Goal: Task Accomplishment & Management: Manage account settings

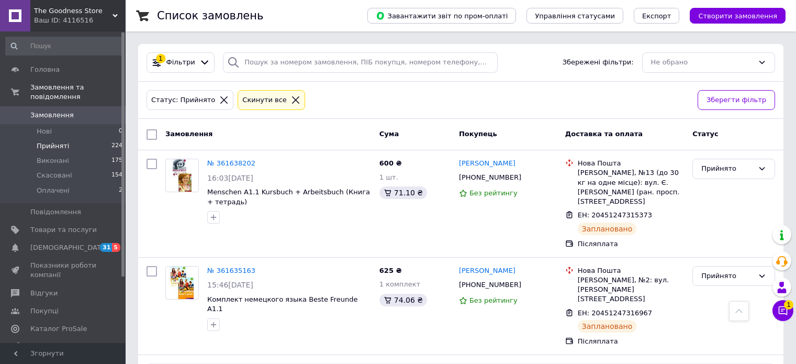
drag, startPoint x: 0, startPoint y: 0, endPoint x: 86, endPoint y: 104, distance: 134.6
click at [86, 110] on span "Замовлення" at bounding box center [63, 114] width 66 height 9
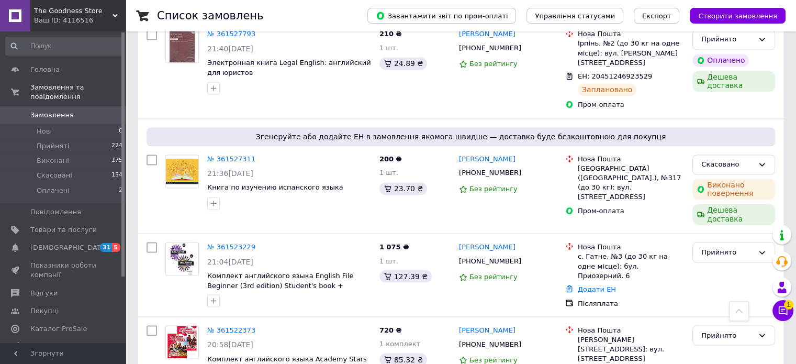
scroll to position [1778, 0]
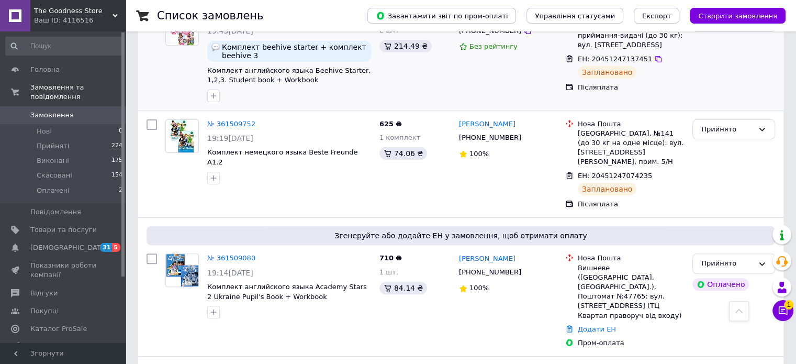
scroll to position [209, 0]
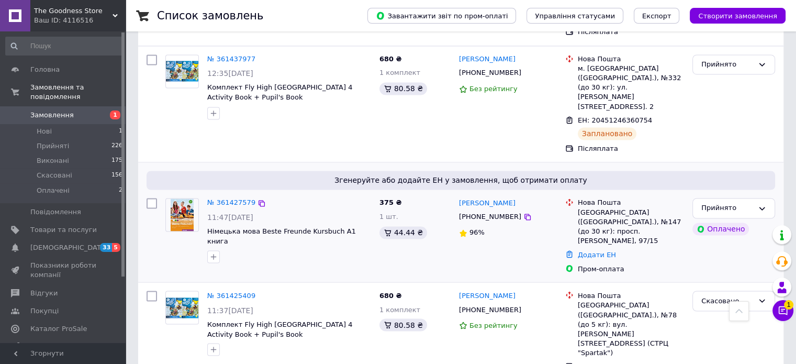
scroll to position [1787, 0]
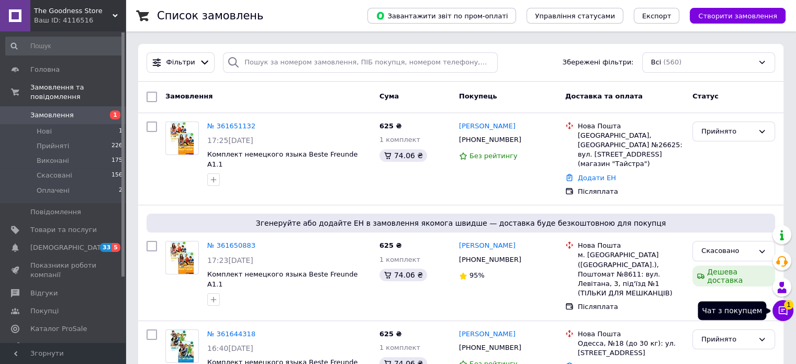
click at [782, 311] on icon at bounding box center [783, 310] width 9 height 9
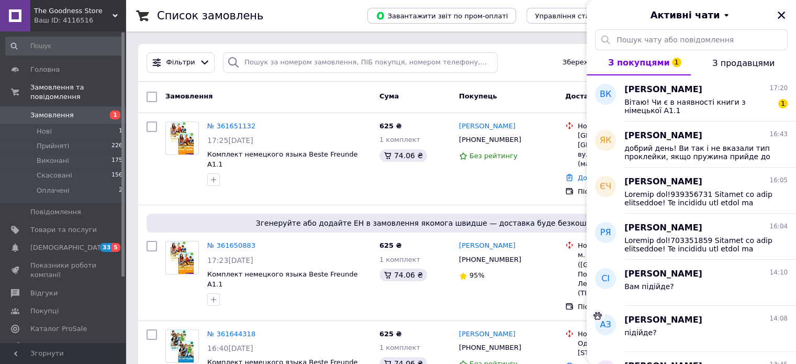
click at [783, 15] on icon "Закрити" at bounding box center [781, 14] width 9 height 9
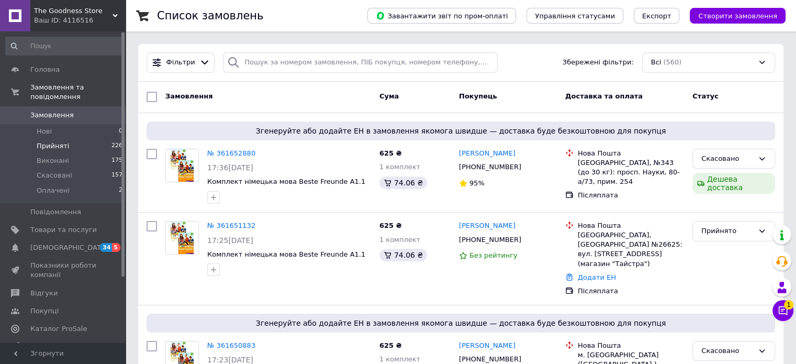
click at [58, 141] on span "Прийняті" at bounding box center [53, 145] width 32 height 9
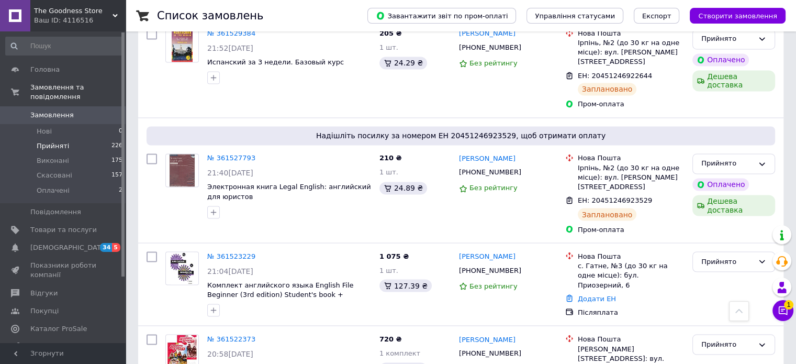
scroll to position [1792, 0]
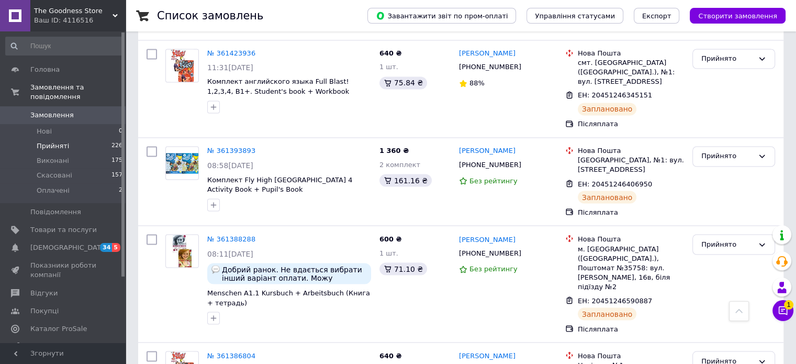
scroll to position [1844, 0]
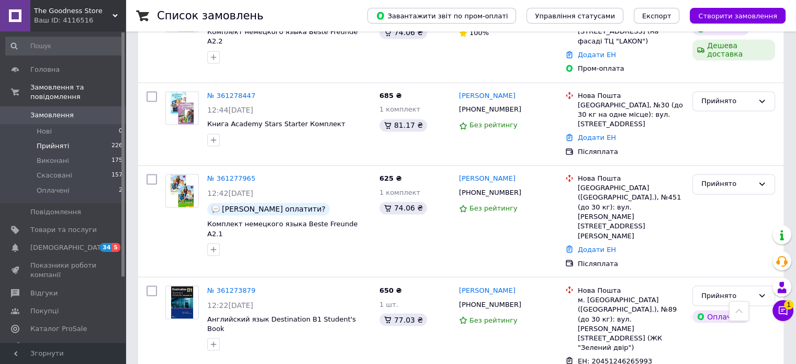
scroll to position [1772, 0]
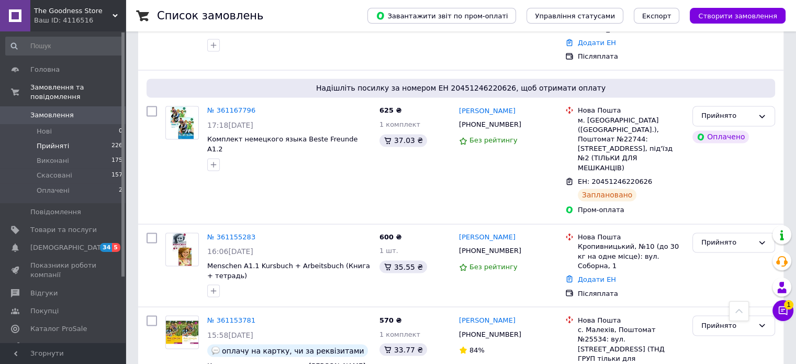
scroll to position [1736, 0]
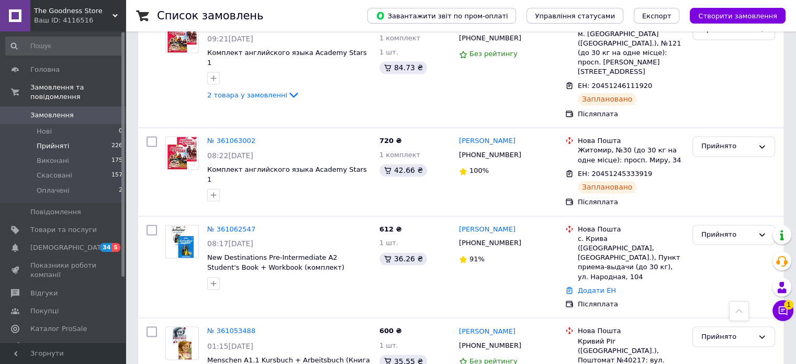
scroll to position [1666, 0]
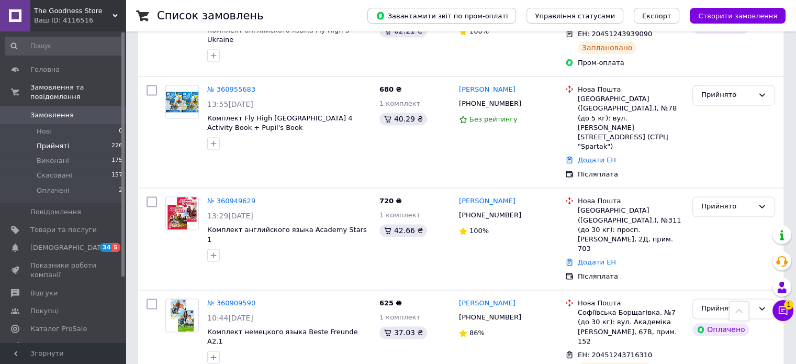
scroll to position [1670, 0]
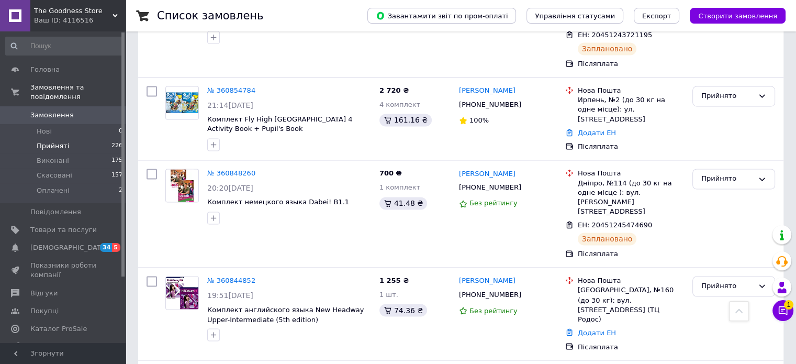
scroll to position [1734, 0]
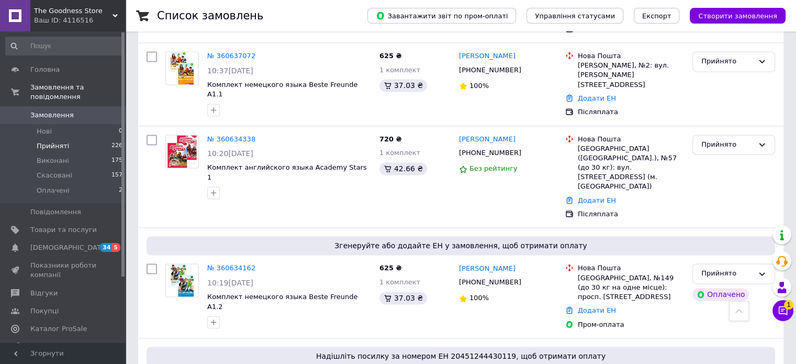
scroll to position [1667, 0]
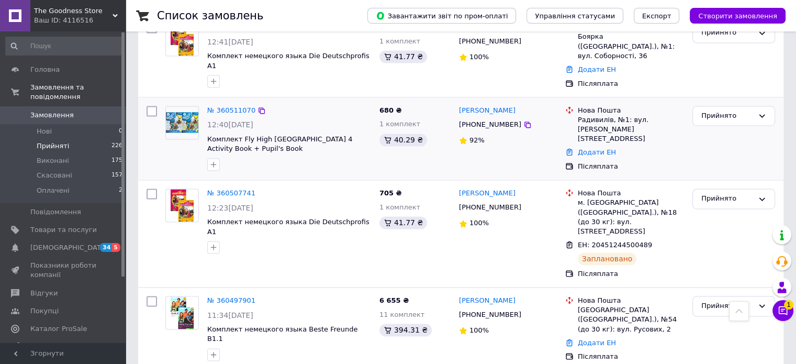
scroll to position [1597, 0]
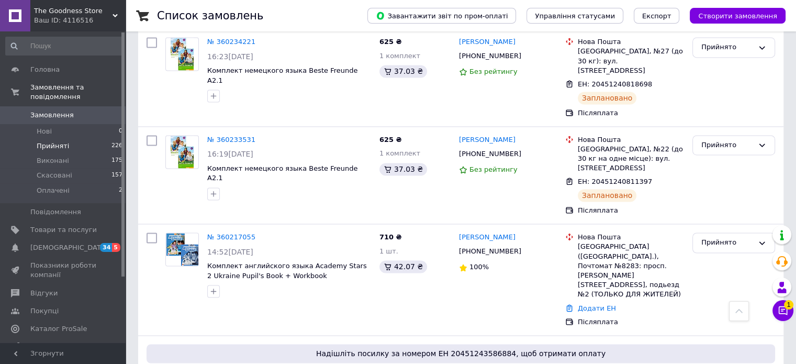
scroll to position [1757, 0]
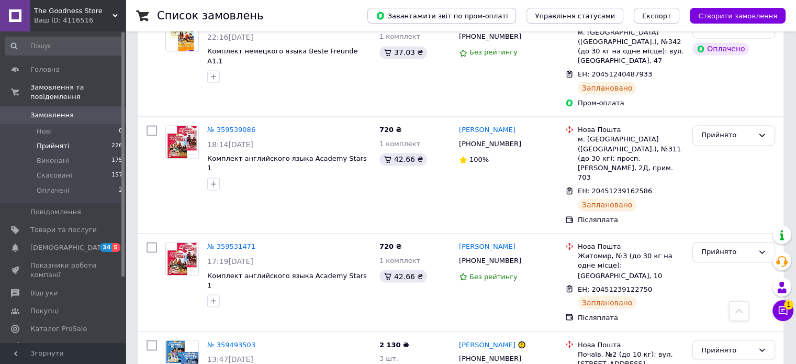
scroll to position [1805, 0]
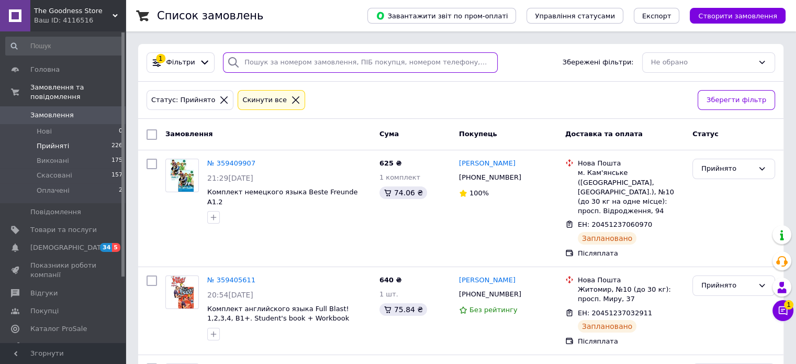
click at [252, 61] on input "search" at bounding box center [360, 62] width 275 height 20
paste input "360984406"
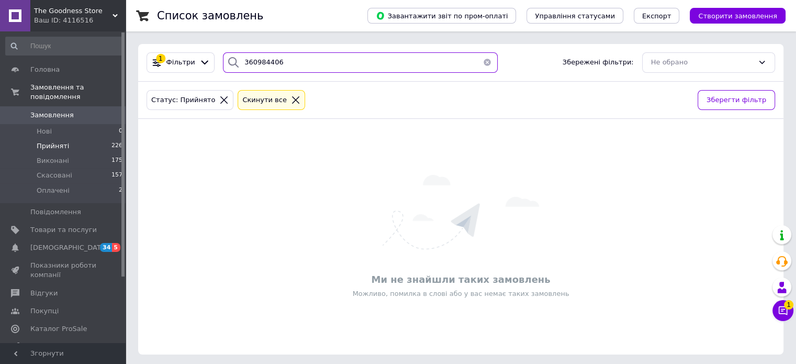
type input "360984406"
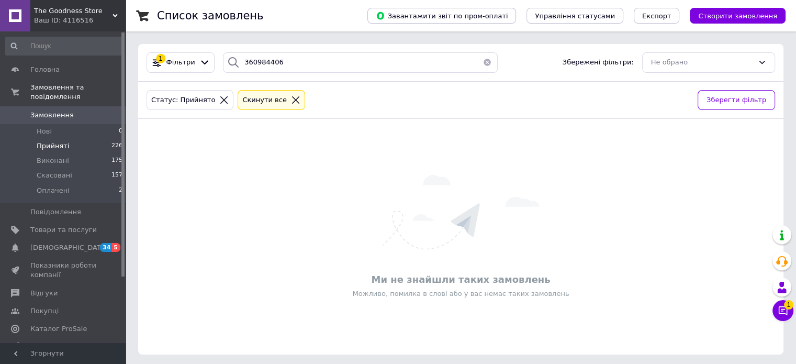
click at [220, 100] on icon at bounding box center [223, 99] width 7 height 7
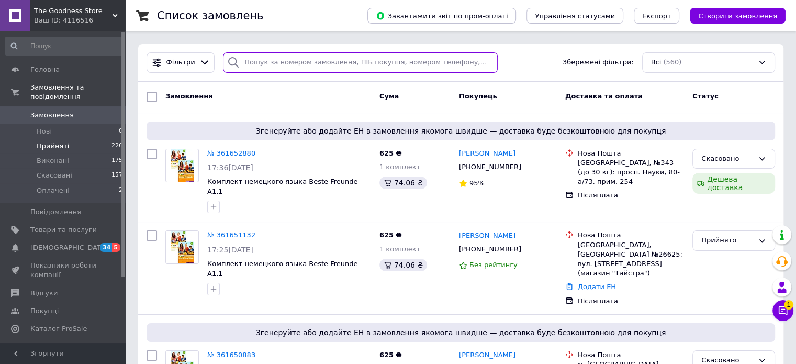
click at [263, 67] on input "search" at bounding box center [360, 62] width 275 height 20
paste input "360984406"
click at [263, 67] on input "360984406" at bounding box center [360, 62] width 275 height 20
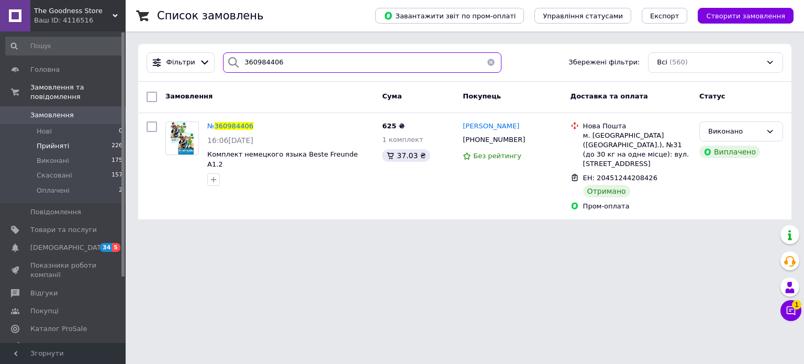
type input "360984406"
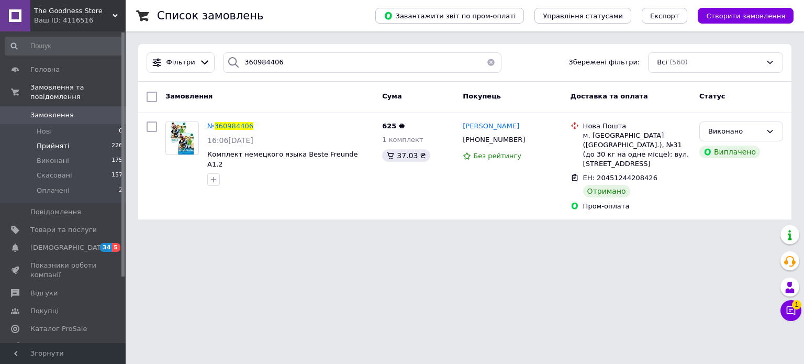
click at [38, 110] on span "Замовлення" at bounding box center [51, 114] width 43 height 9
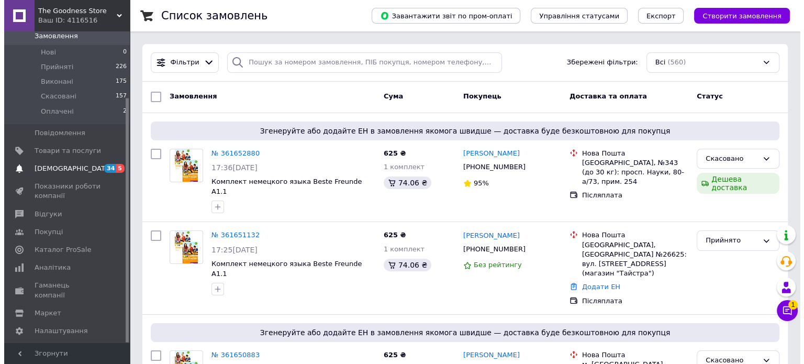
scroll to position [84, 0]
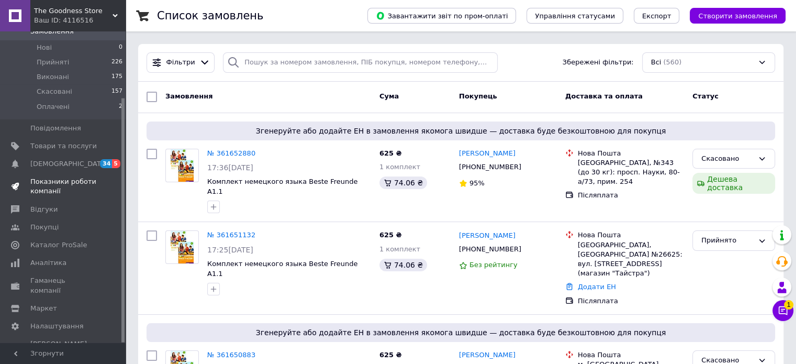
click at [58, 181] on span "Показники роботи компанії" at bounding box center [63, 186] width 66 height 19
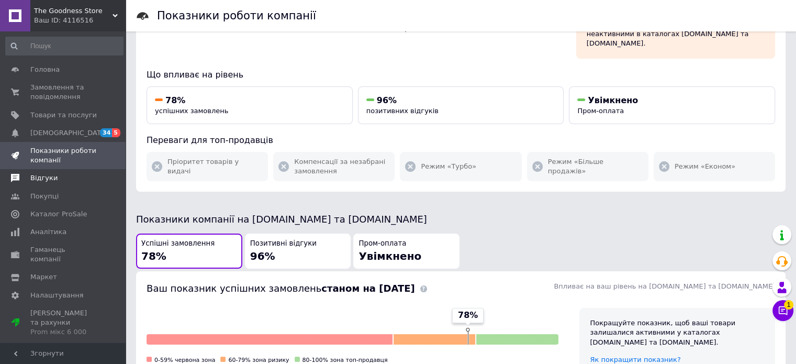
scroll to position [105, 0]
